Goal: Task Accomplishment & Management: Use online tool/utility

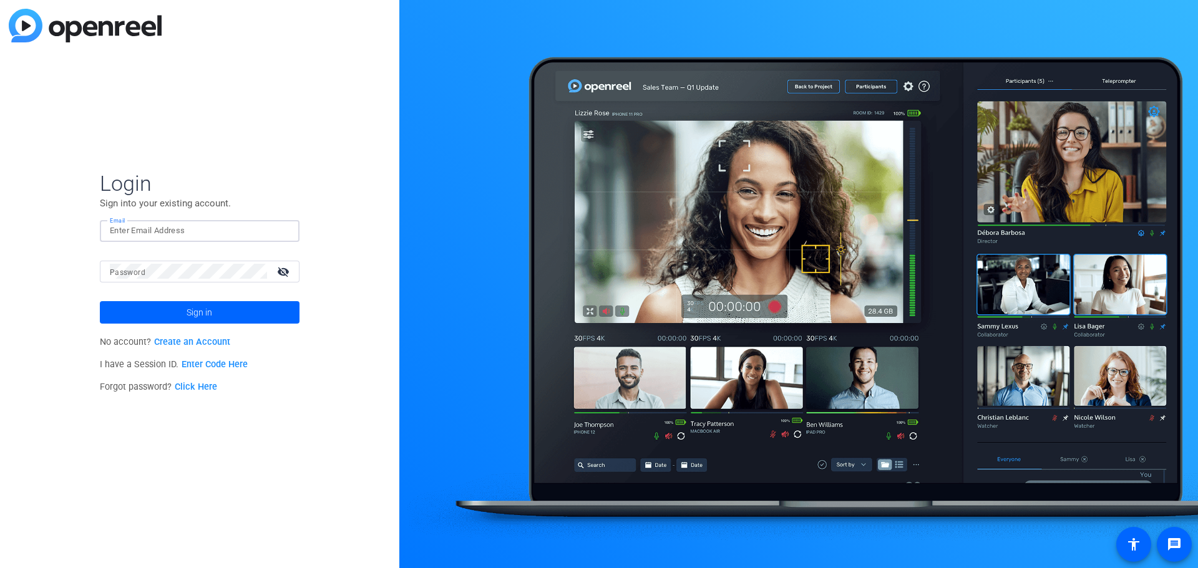
click at [142, 229] on input "Email" at bounding box center [200, 230] width 180 height 15
type input "joy.weitzel@velera.com"
click at [135, 273] on mat-label "Password" at bounding box center [128, 272] width 36 height 9
click at [196, 386] on link "Click Here" at bounding box center [196, 387] width 42 height 11
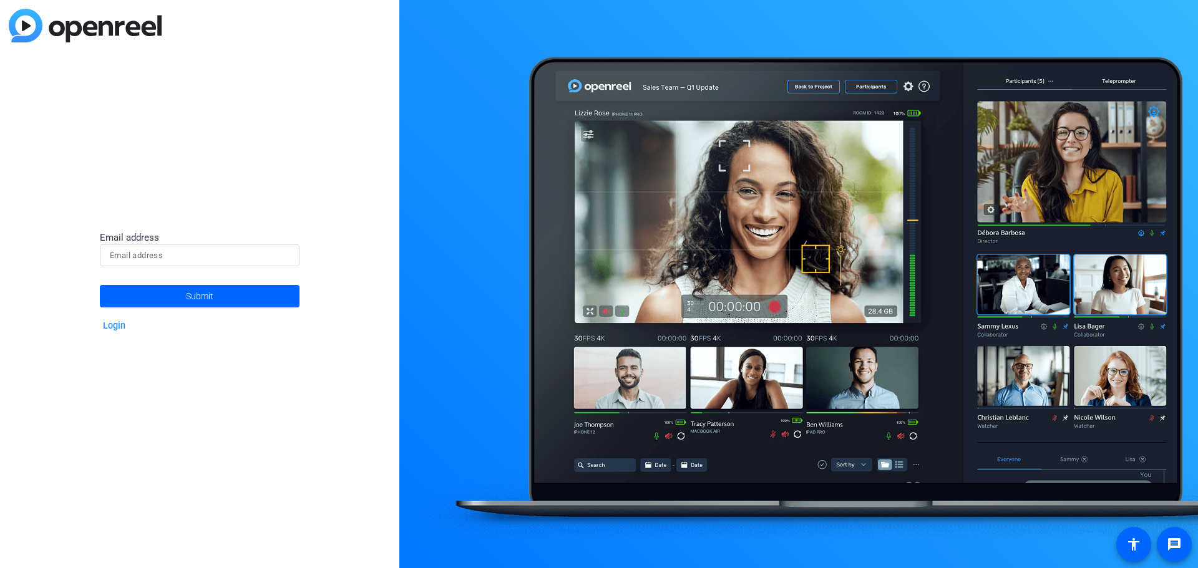
click at [150, 251] on input at bounding box center [200, 255] width 180 height 15
drag, startPoint x: 210, startPoint y: 167, endPoint x: 198, endPoint y: 168, distance: 12.5
click at [210, 167] on div "Email address Submit Login" at bounding box center [199, 284] width 399 height 568
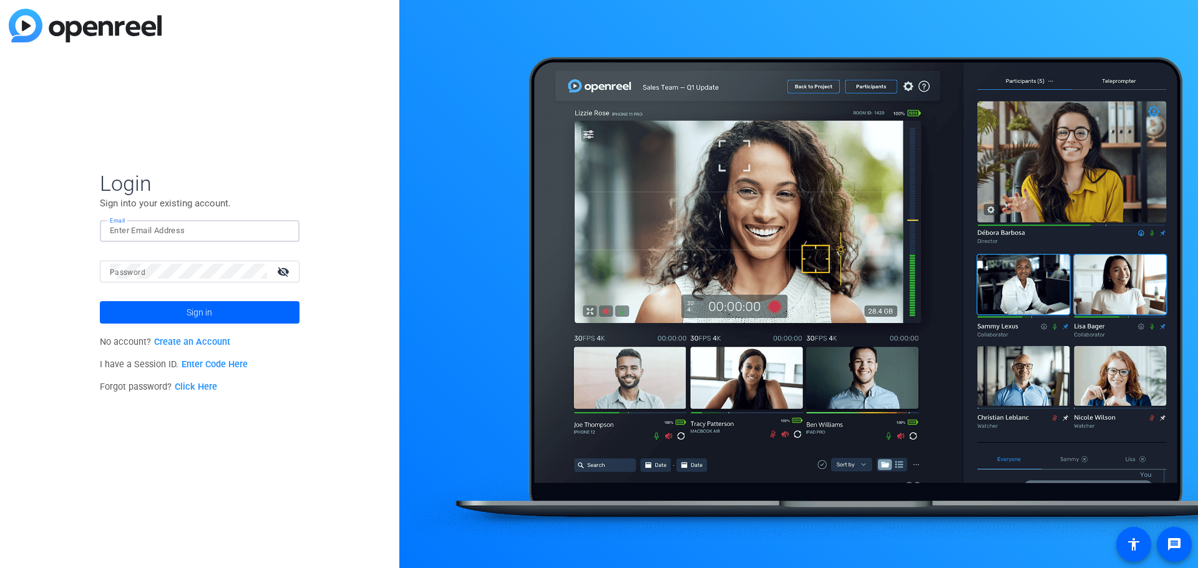
click at [138, 228] on input "Email" at bounding box center [200, 230] width 180 height 15
type input "jweitzel@pscu"
click at [187, 385] on link "Click Here" at bounding box center [196, 387] width 42 height 11
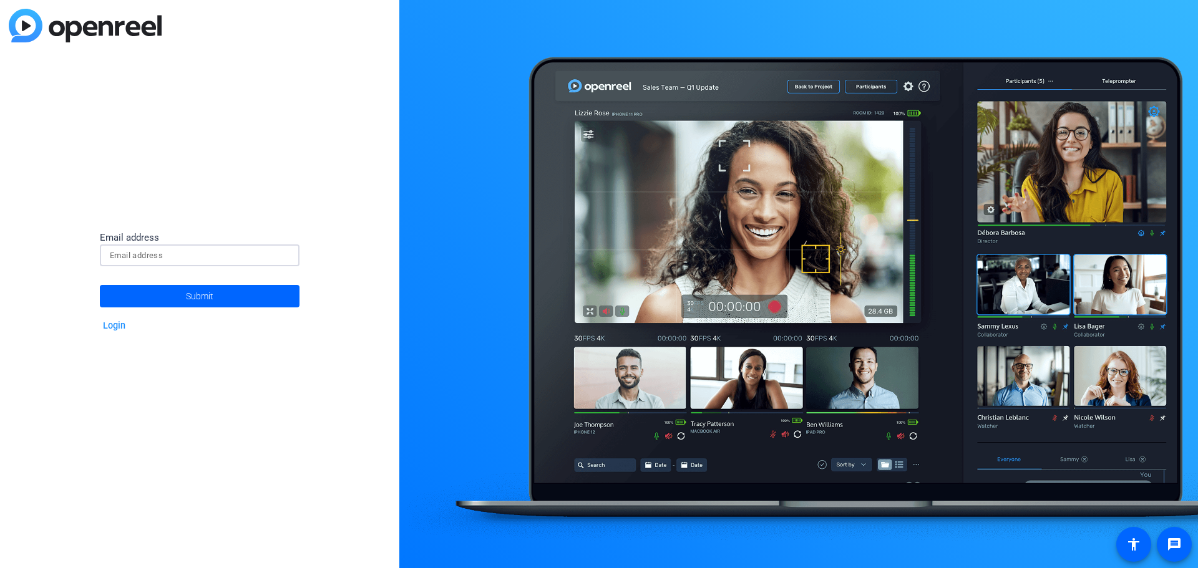
click at [183, 254] on input at bounding box center [200, 255] width 180 height 15
type input "joy.weitzel@velera.com"
click at [193, 298] on span "Submit" at bounding box center [199, 296] width 27 height 31
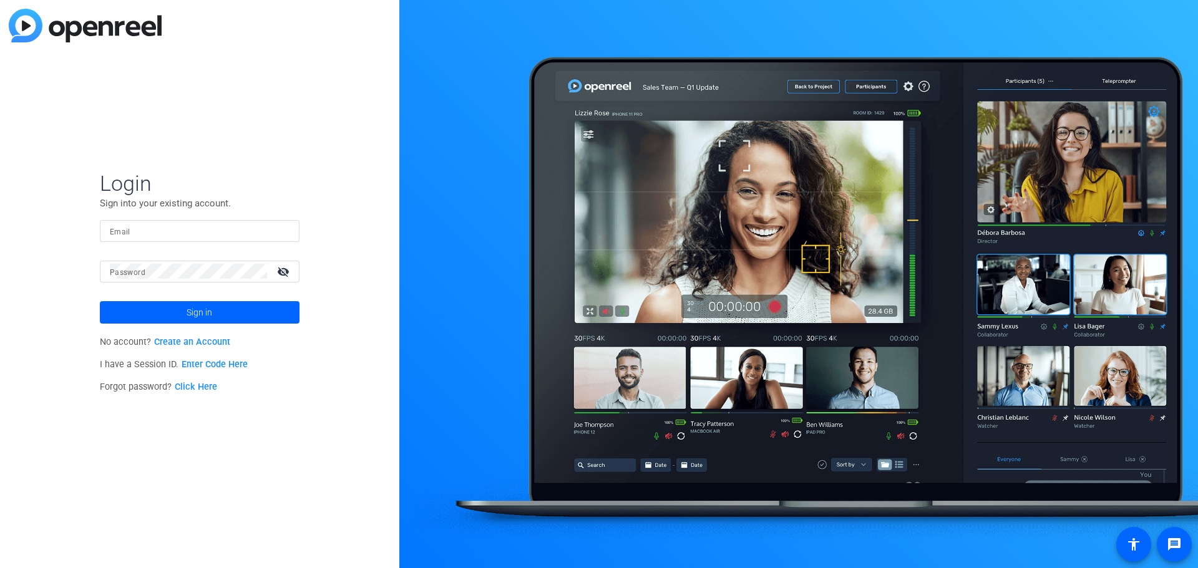
click at [94, 94] on div "Login Sign into your existing account. Email Password visibility_off Sign in No…" at bounding box center [199, 284] width 399 height 568
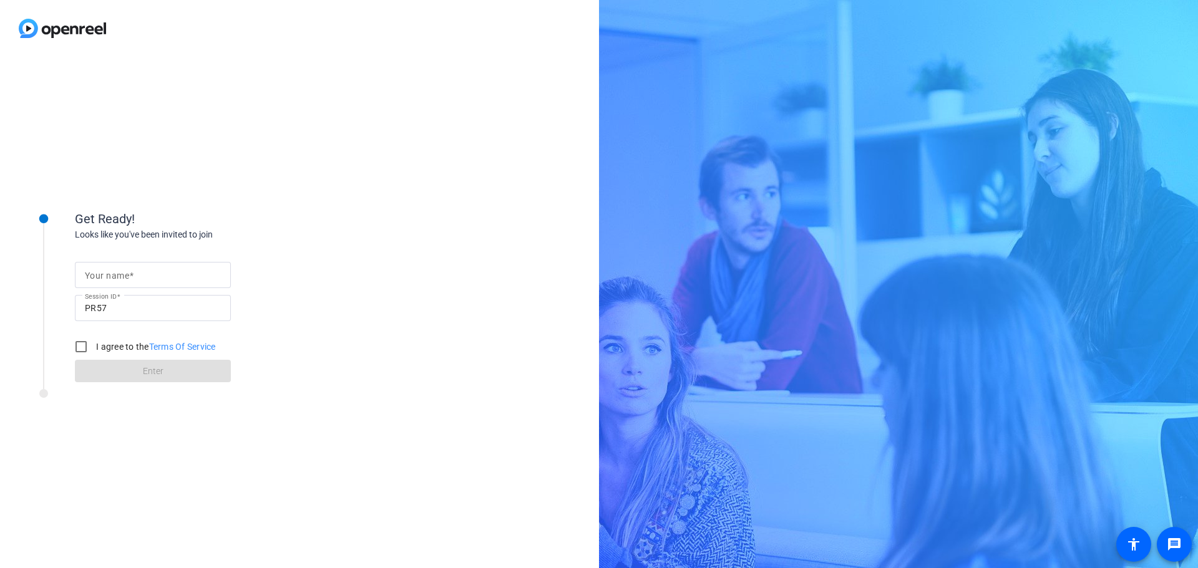
click at [119, 279] on mat-label "Your name" at bounding box center [107, 276] width 44 height 10
click at [119, 279] on input "Your name" at bounding box center [153, 275] width 136 height 15
type input "[PERSON_NAME]"
click at [76, 347] on input "I agree to the Terms Of Service" at bounding box center [81, 346] width 25 height 25
checkbox input "true"
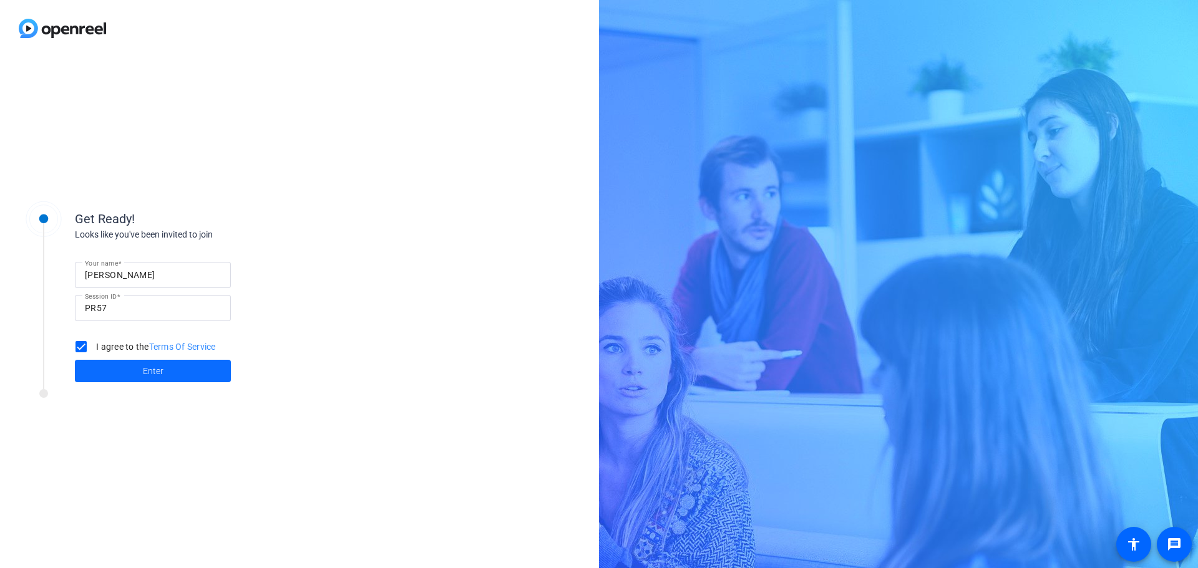
click at [115, 370] on span at bounding box center [153, 371] width 156 height 30
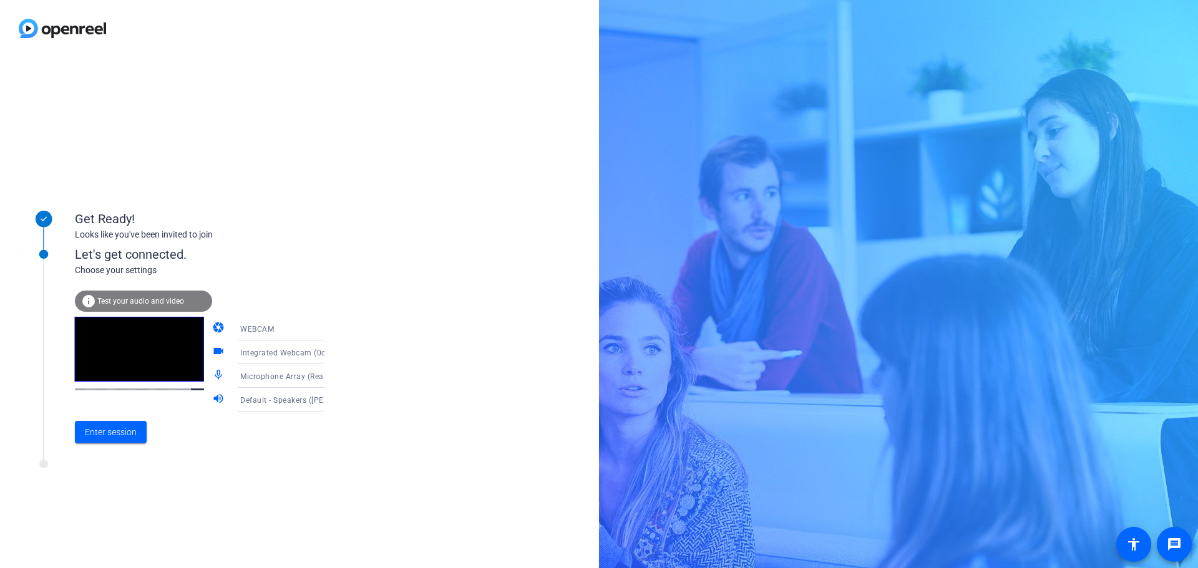
click at [329, 374] on icon at bounding box center [336, 376] width 15 height 15
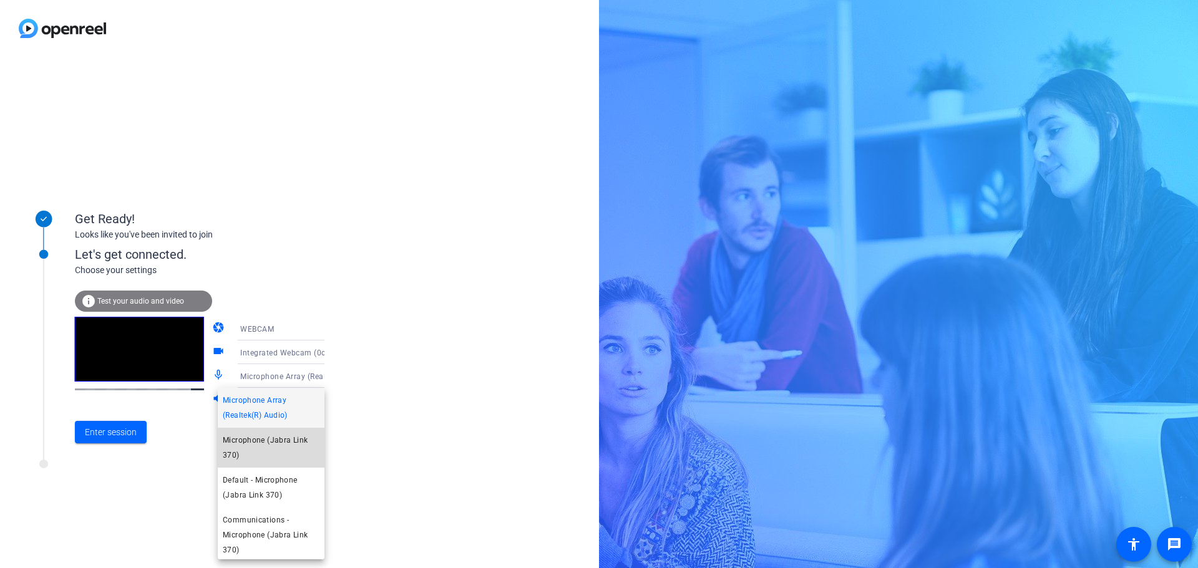
click at [271, 457] on span "Microphone (Jabra Link 370)" at bounding box center [271, 448] width 97 height 30
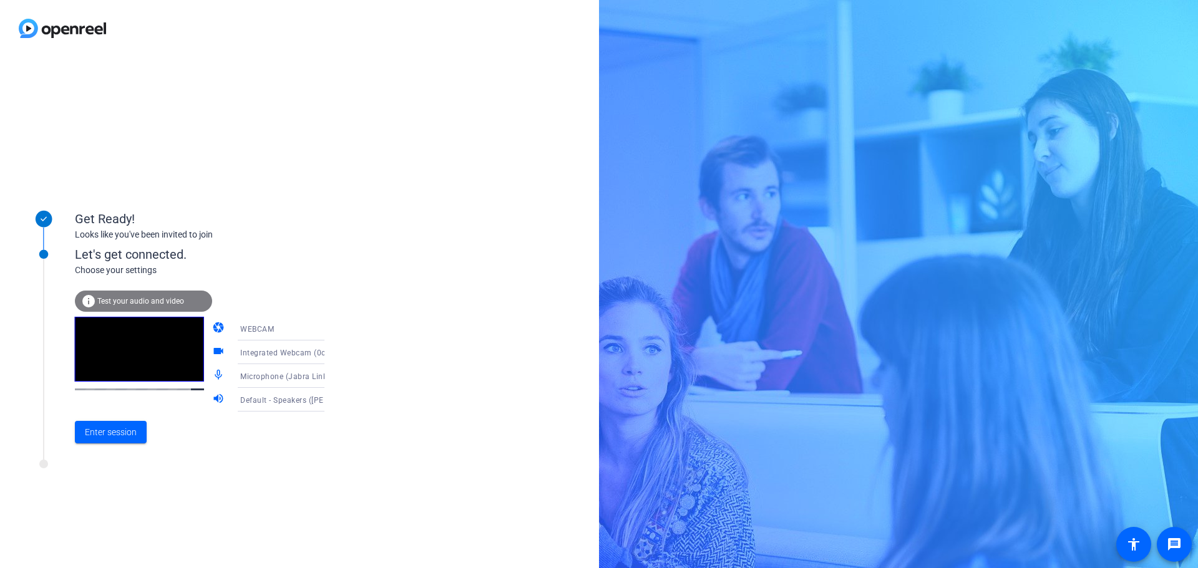
click at [329, 400] on icon at bounding box center [336, 399] width 15 height 15
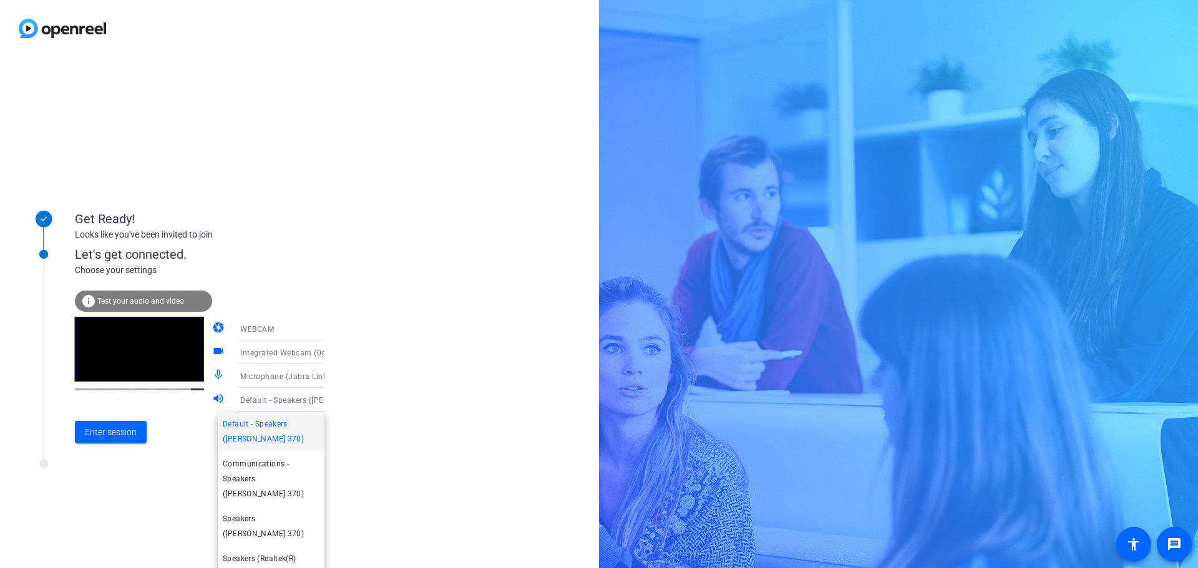
click at [94, 435] on div at bounding box center [599, 284] width 1198 height 568
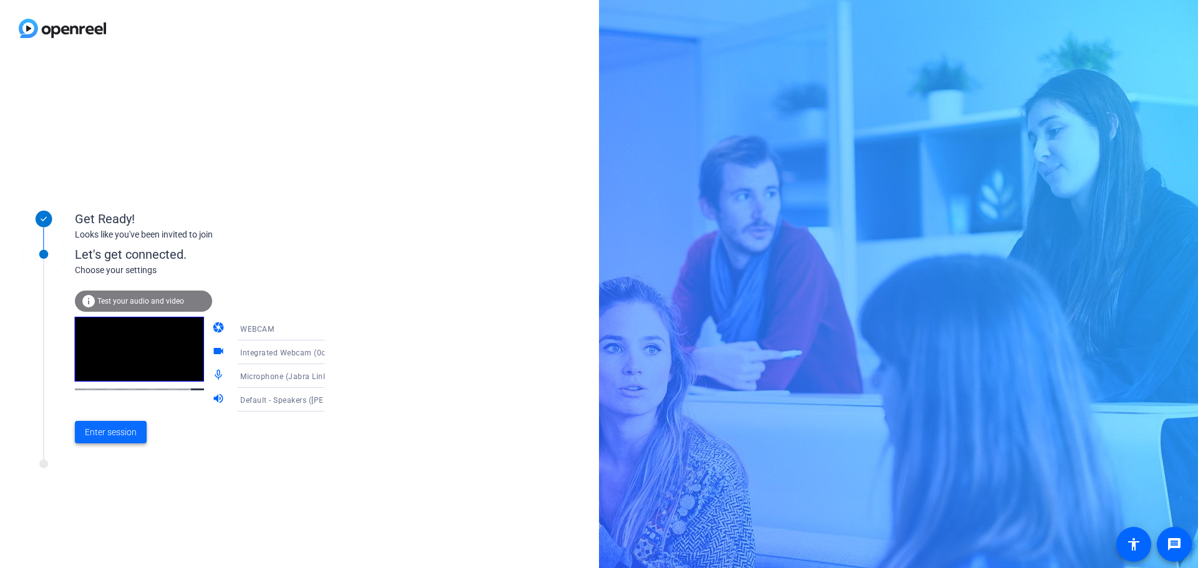
click at [106, 432] on span "Enter session" at bounding box center [111, 432] width 52 height 13
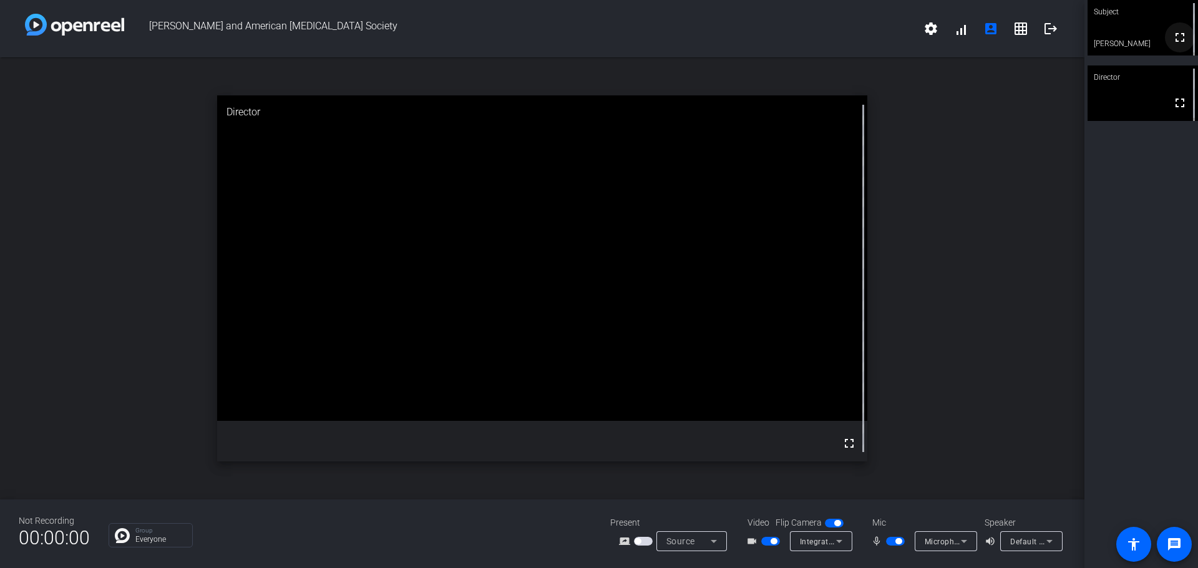
click at [1175, 40] on mat-icon "fullscreen" at bounding box center [1179, 37] width 15 height 15
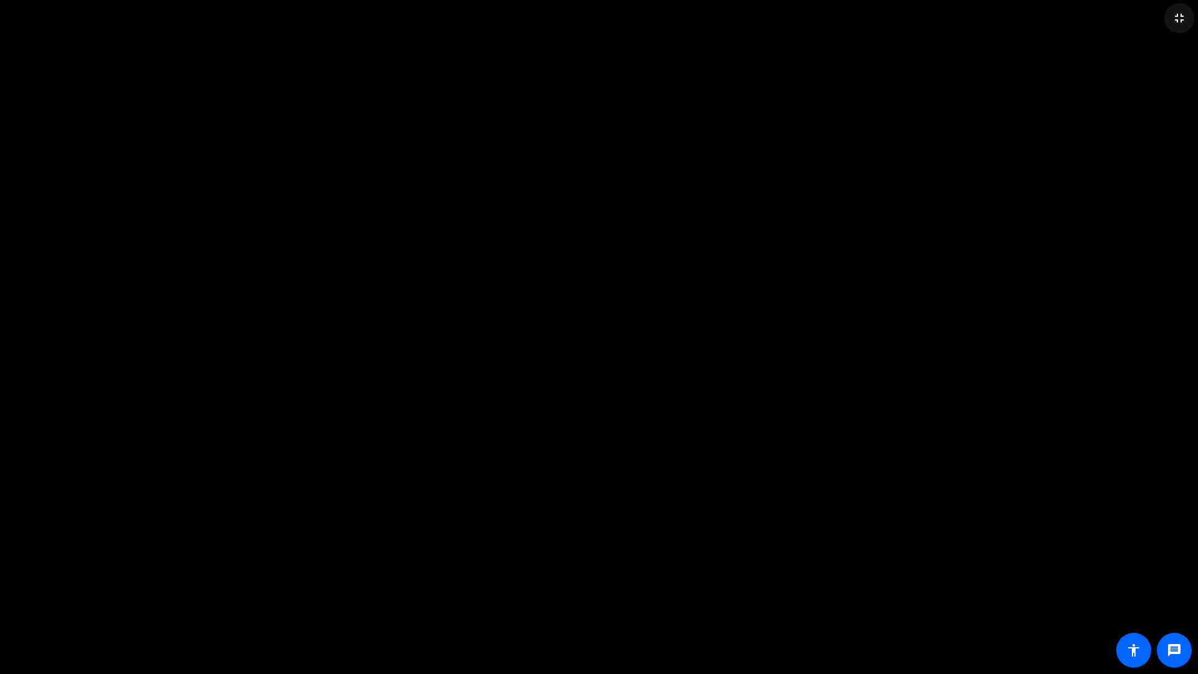
click at [1183, 13] on mat-icon "fullscreen_exit" at bounding box center [1178, 18] width 15 height 15
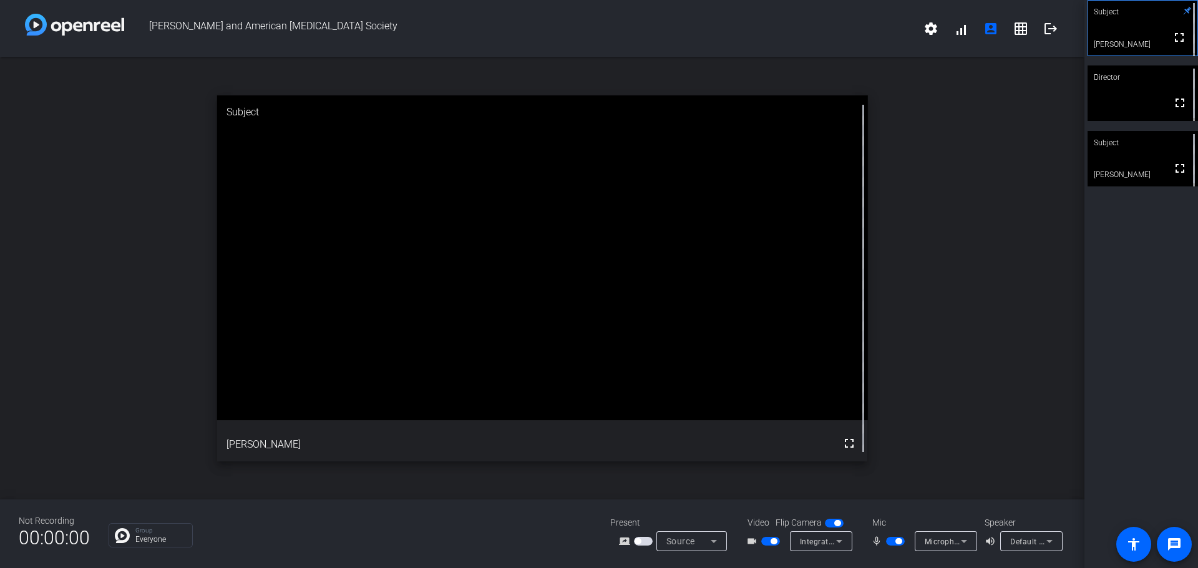
drag, startPoint x: 988, startPoint y: 30, endPoint x: 1066, endPoint y: 132, distance: 128.1
click at [1066, 132] on div "open_in_new Subject fullscreen [PERSON_NAME]" at bounding box center [542, 278] width 1084 height 442
